Goal: Feedback & Contribution: Leave review/rating

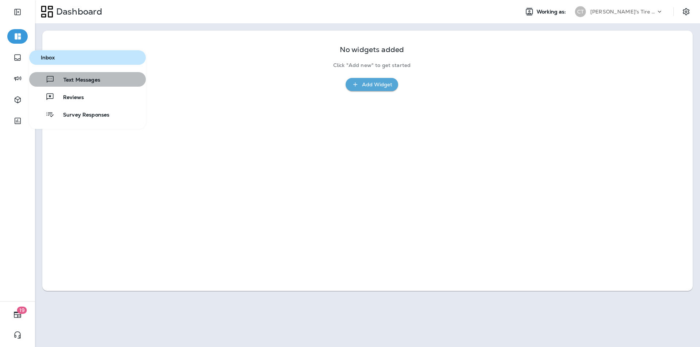
drag, startPoint x: 74, startPoint y: 78, endPoint x: 7, endPoint y: 98, distance: 69.6
click at [74, 78] on span "Text Messages" at bounding box center [78, 80] width 46 height 7
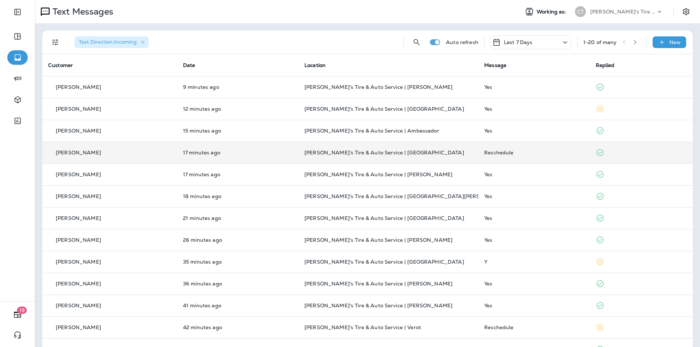
click at [367, 153] on div "Reschedule" at bounding box center [534, 153] width 100 height 6
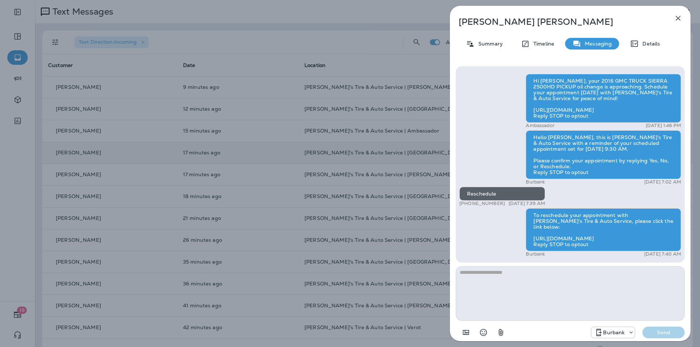
click at [367, 18] on icon "button" at bounding box center [677, 18] width 9 height 9
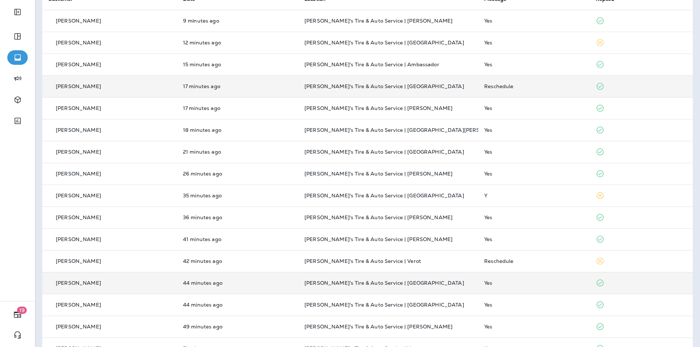
scroll to position [73, 0]
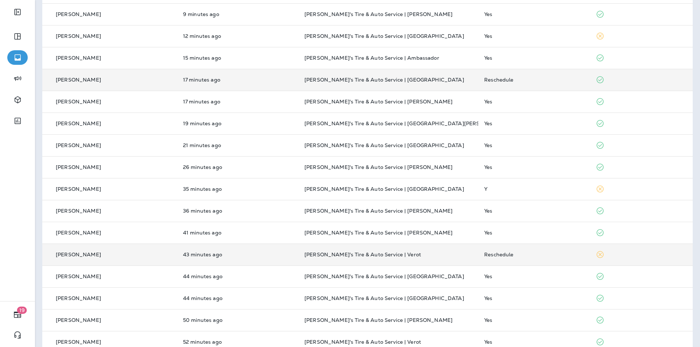
click at [367, 252] on div "Reschedule" at bounding box center [534, 255] width 100 height 6
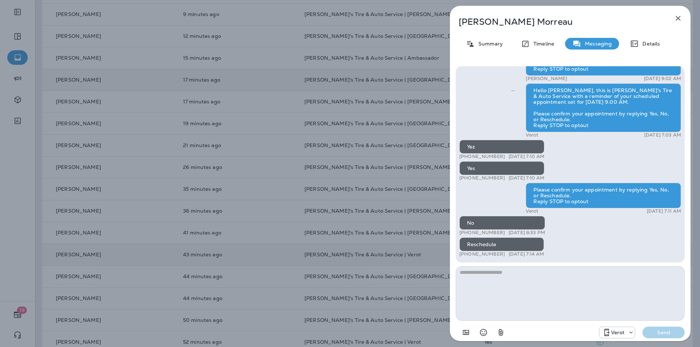
click at [367, 16] on icon "button" at bounding box center [677, 18] width 9 height 9
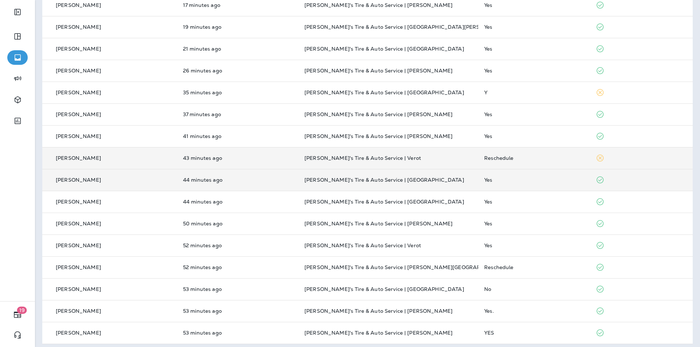
scroll to position [174, 0]
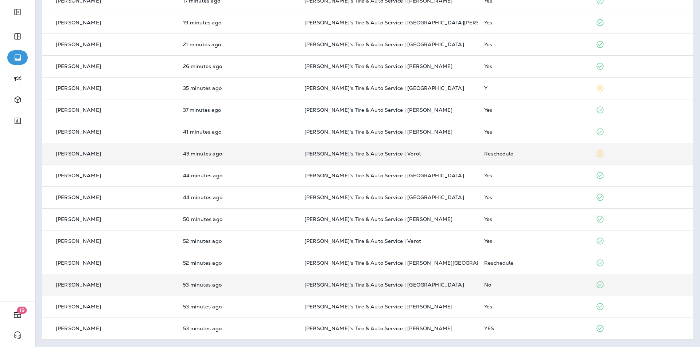
click at [367, 287] on div "No" at bounding box center [534, 285] width 100 height 6
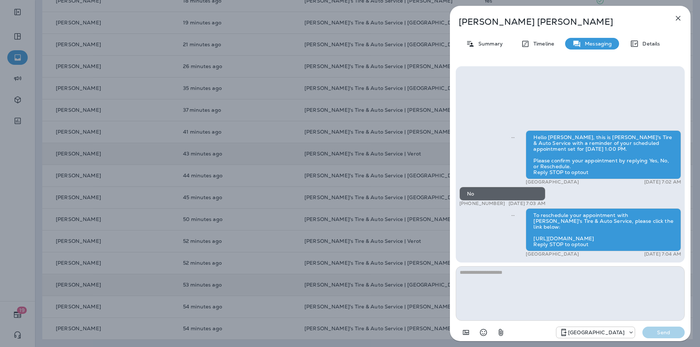
click at [367, 17] on icon "button" at bounding box center [678, 18] width 5 height 5
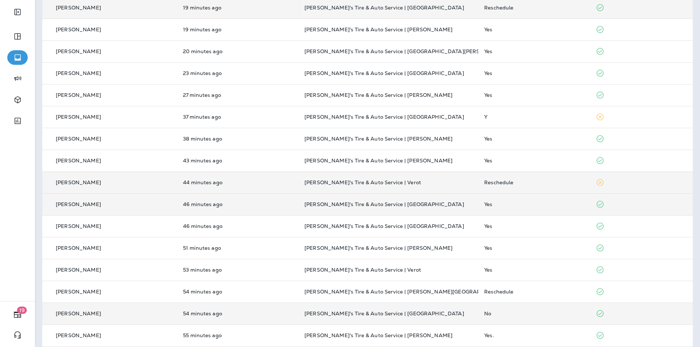
scroll to position [64, 0]
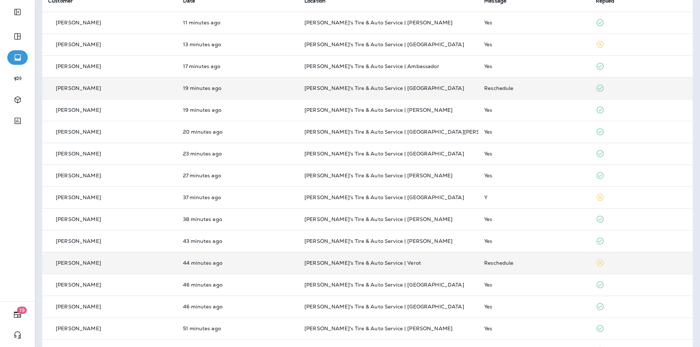
click at [367, 84] on td "Reschedule" at bounding box center [533, 88] width 111 height 22
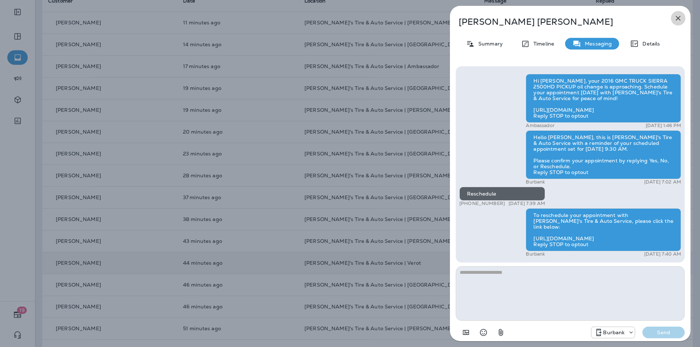
click at [367, 16] on icon "button" at bounding box center [678, 18] width 5 height 5
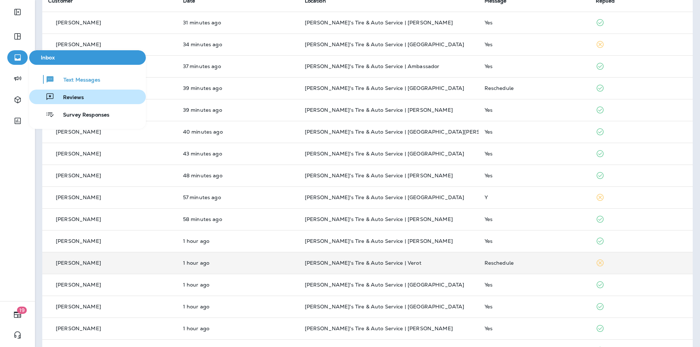
click at [77, 95] on span "Reviews" at bounding box center [69, 97] width 30 height 7
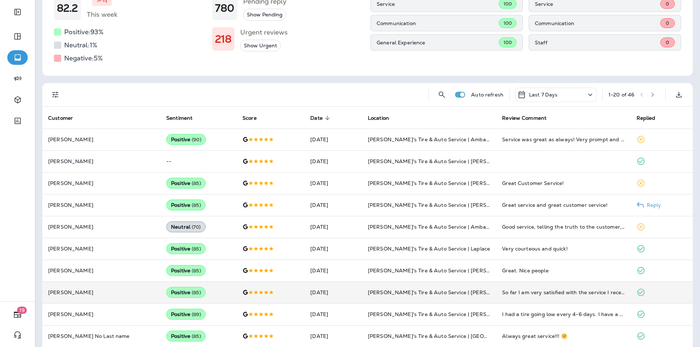
scroll to position [109, 0]
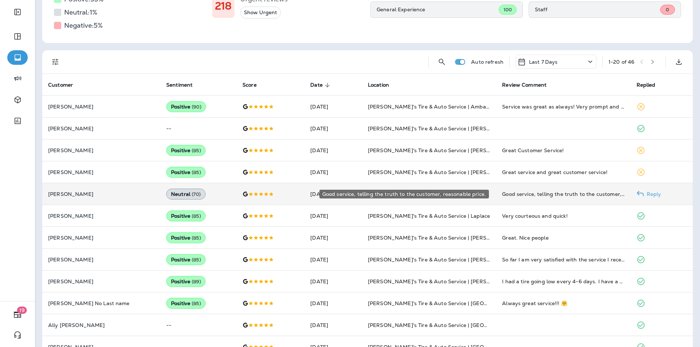
click at [367, 193] on div "Good service, telling the truth to the customer, reasonable price." at bounding box center [563, 194] width 122 height 7
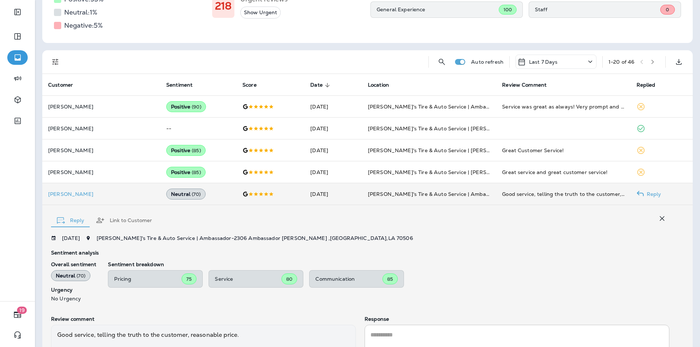
scroll to position [189, 0]
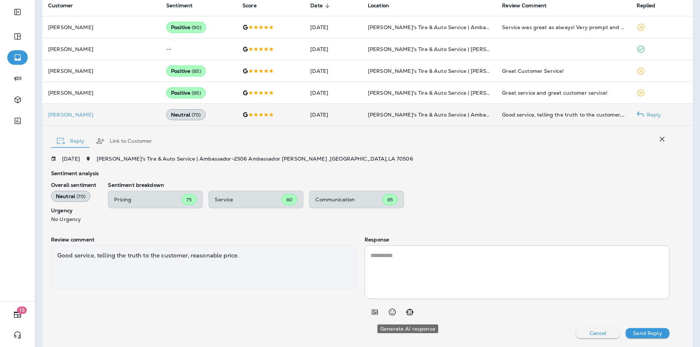
click at [367, 304] on icon "Generate AI response" at bounding box center [409, 312] width 9 height 9
type textarea "**********"
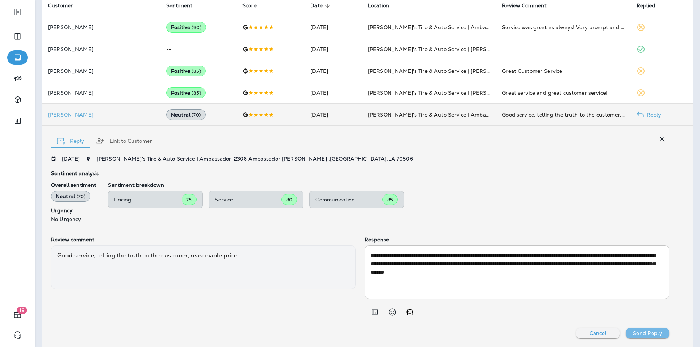
click at [367, 304] on p "Send Reply" at bounding box center [647, 333] width 29 height 6
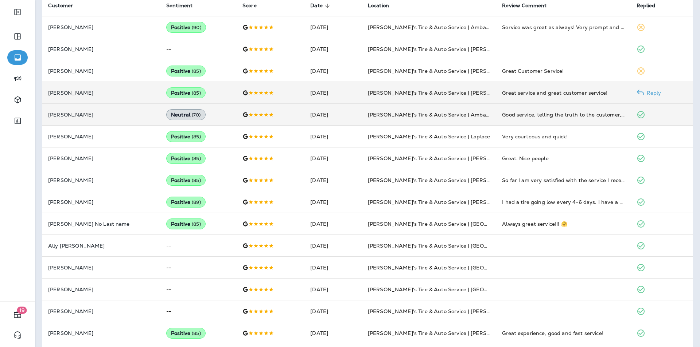
click at [367, 92] on p "Reply" at bounding box center [651, 93] width 17 height 6
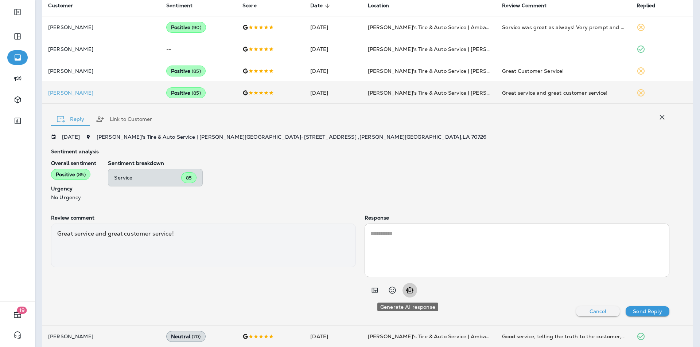
click at [367, 290] on icon "Generate AI response" at bounding box center [409, 290] width 9 height 9
type textarea "**********"
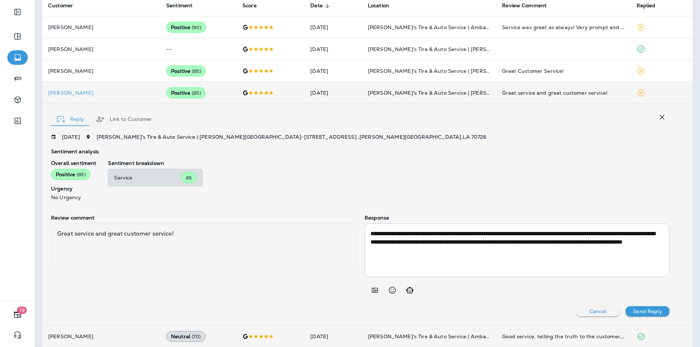
click at [367, 304] on p "Send Reply" at bounding box center [647, 312] width 29 height 6
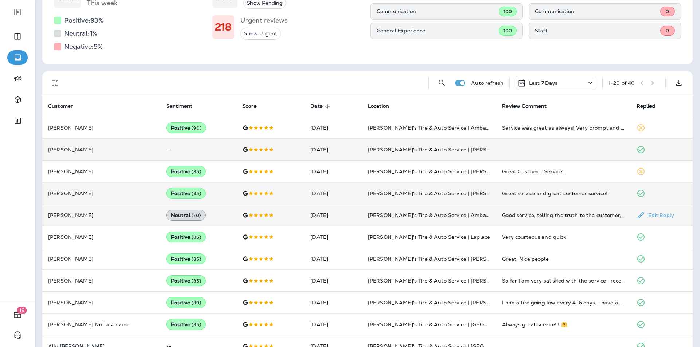
scroll to position [79, 0]
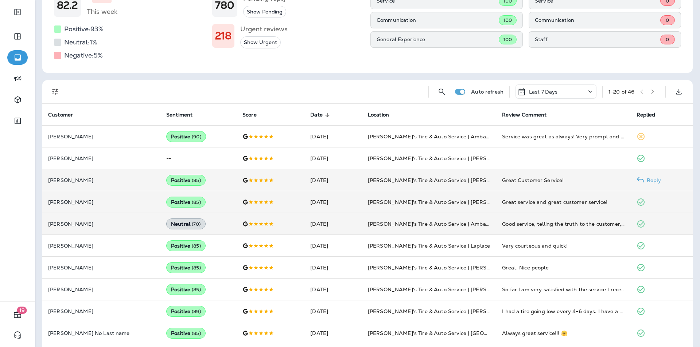
click at [367, 179] on p "Reply" at bounding box center [651, 180] width 17 height 6
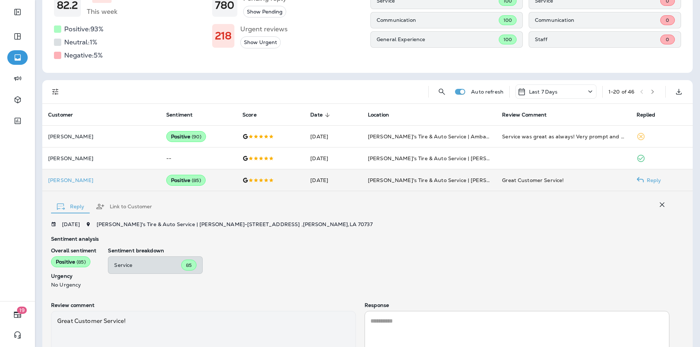
scroll to position [145, 0]
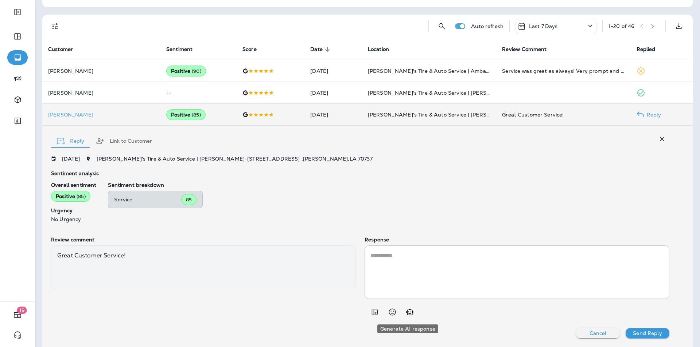
click at [367, 304] on icon "Generate AI response" at bounding box center [409, 312] width 7 height 6
type textarea "**********"
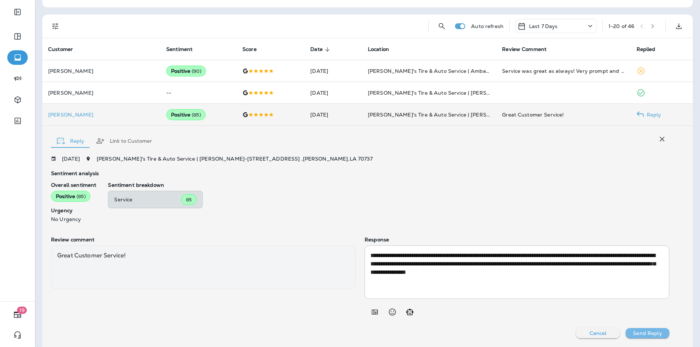
click at [367, 304] on p "Send Reply" at bounding box center [647, 333] width 29 height 6
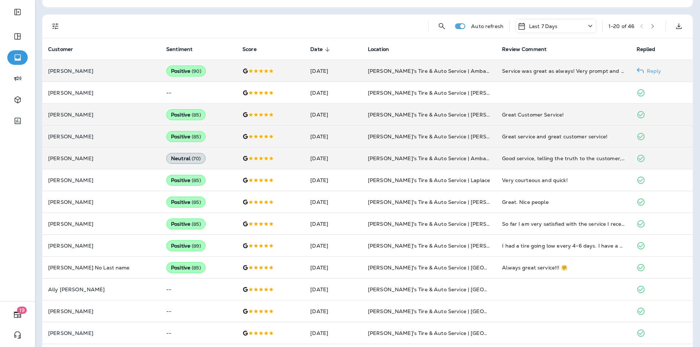
click at [367, 71] on p "Reply" at bounding box center [651, 71] width 17 height 6
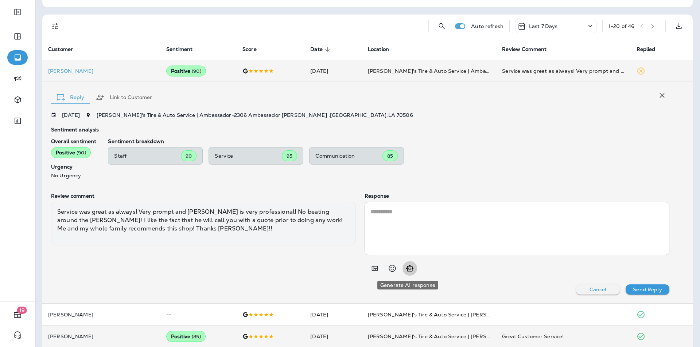
click at [367, 269] on icon "Generate AI response" at bounding box center [409, 268] width 7 height 6
type textarea "**********"
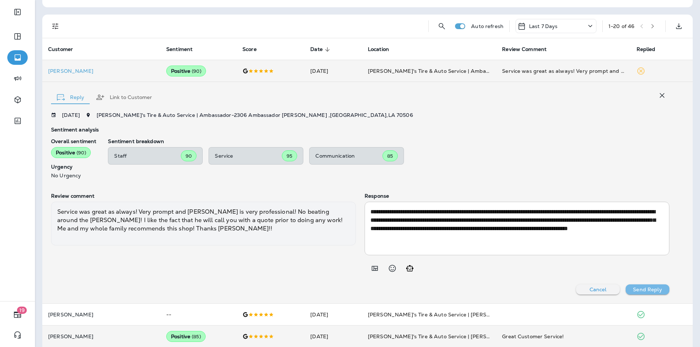
click at [367, 289] on p "Send Reply" at bounding box center [647, 290] width 29 height 6
